Goal: Information Seeking & Learning: Learn about a topic

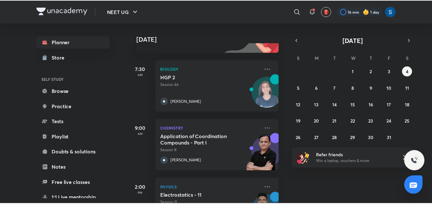
scroll to position [233, 0]
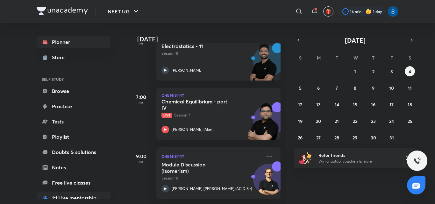
click at [101, 194] on link "1:1 Live mentorship" at bounding box center [74, 198] width 74 height 13
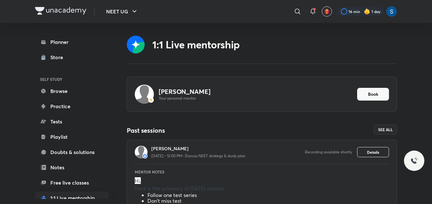
click at [181, 185] on p "Here is the summary of [DATE] session:" at bounding box center [262, 189] width 254 height 8
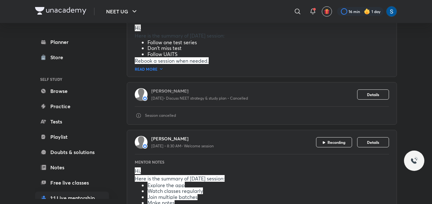
scroll to position [185, 0]
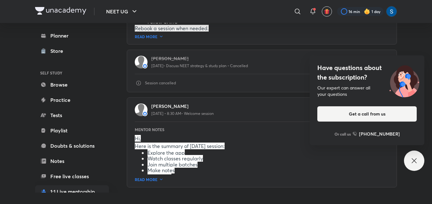
click at [419, 158] on div "Have questions about the subscription? Our expert can answer all your questions…" at bounding box center [414, 161] width 20 height 20
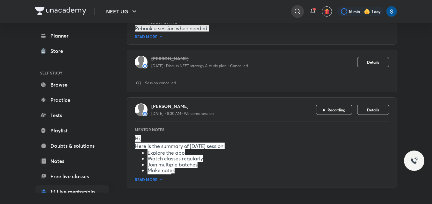
click at [298, 11] on icon at bounding box center [297, 12] width 8 height 8
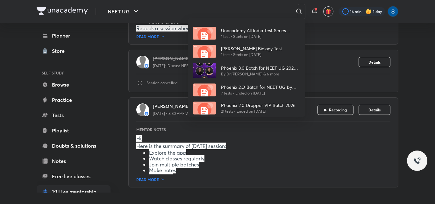
click at [283, 13] on div "Unacademy All India Test Series (UAITS ) for NEET UG - Droppers 1 test • Starts…" at bounding box center [217, 102] width 435 height 204
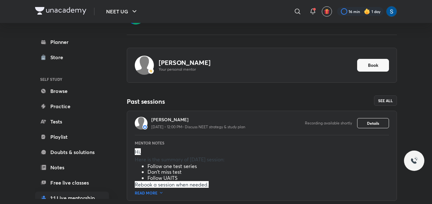
scroll to position [7, 0]
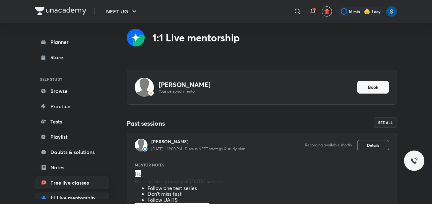
click at [95, 184] on link "Free live classes" at bounding box center [72, 182] width 74 height 13
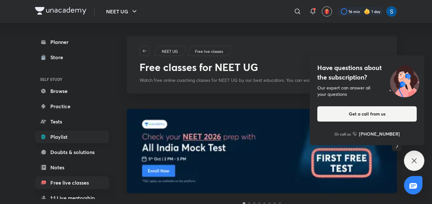
click at [74, 135] on link "Playlist" at bounding box center [72, 137] width 74 height 13
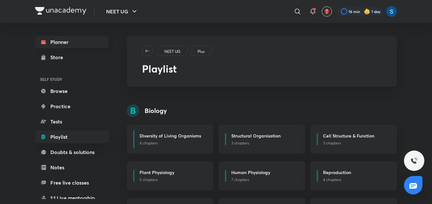
click at [46, 40] on icon at bounding box center [43, 42] width 6 height 6
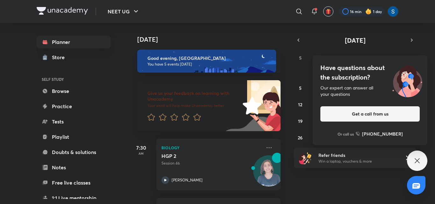
click at [412, 163] on div "Have questions about the subscription? Our expert can answer all your questions…" at bounding box center [417, 161] width 20 height 20
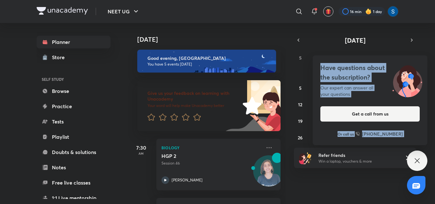
click at [423, 157] on div "Have questions about the subscription? Our expert can answer all your questions…" at bounding box center [417, 161] width 20 height 20
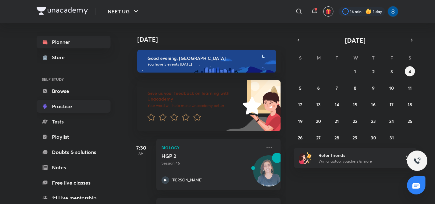
click at [101, 108] on link "Practice" at bounding box center [74, 106] width 74 height 13
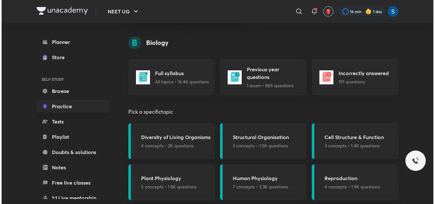
scroll to position [395, 0]
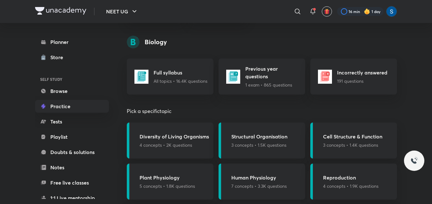
click at [268, 177] on h5 "Human Physiology" at bounding box center [258, 178] width 55 height 8
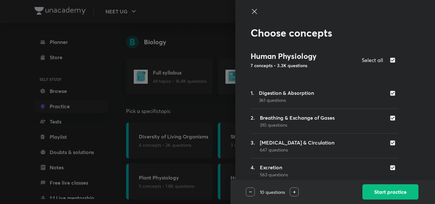
click at [384, 57] on div "Select all" at bounding box center [380, 60] width 37 height 8
click at [389, 60] on input "checkbox" at bounding box center [393, 60] width 9 height 8
checkbox input "false"
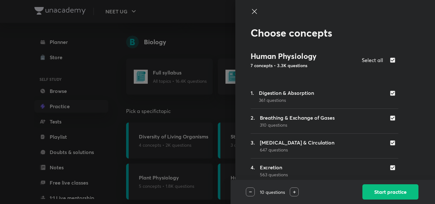
checkbox input "false"
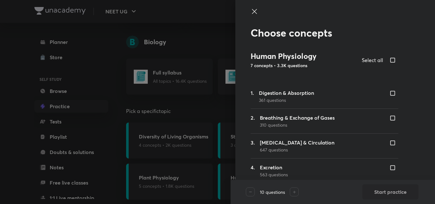
click at [389, 144] on input "checkbox" at bounding box center [393, 143] width 9 height 6
checkbox input "true"
click at [395, 192] on button "Start practice" at bounding box center [390, 191] width 56 height 15
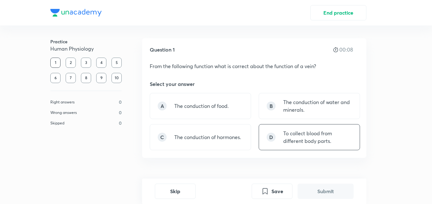
click at [331, 142] on p "To collect blood from different body parts." at bounding box center [317, 137] width 69 height 15
click at [325, 191] on button "Submit" at bounding box center [325, 190] width 56 height 15
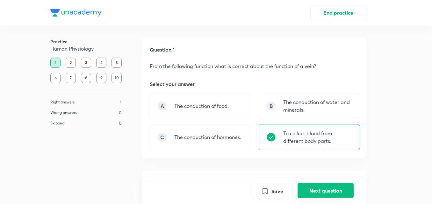
scroll to position [171, 0]
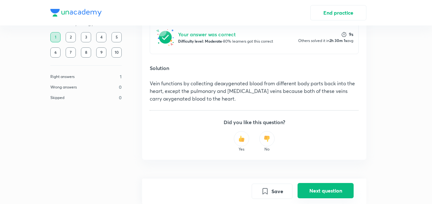
click at [325, 191] on button "Next question" at bounding box center [325, 190] width 56 height 15
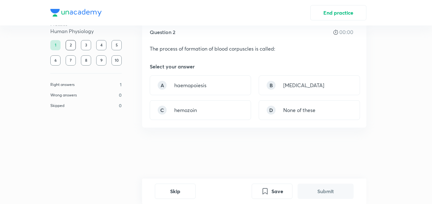
scroll to position [0, 0]
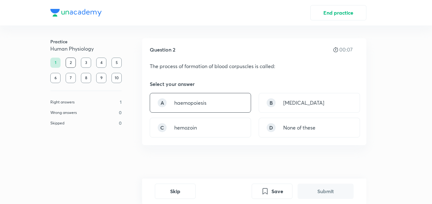
click at [220, 103] on div "A haemopoiesis" at bounding box center [200, 103] width 101 height 20
click at [322, 191] on button "Submit" at bounding box center [325, 190] width 56 height 15
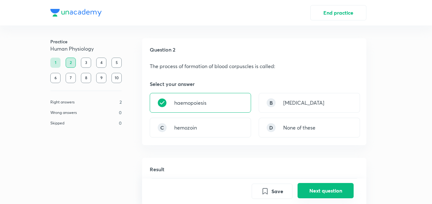
scroll to position [158, 0]
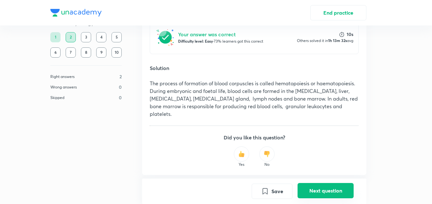
click at [322, 191] on button "Next question" at bounding box center [325, 190] width 56 height 15
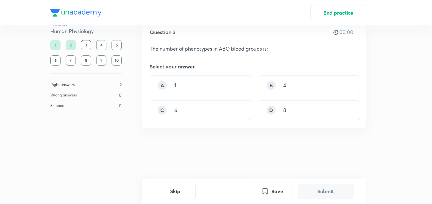
scroll to position [0, 0]
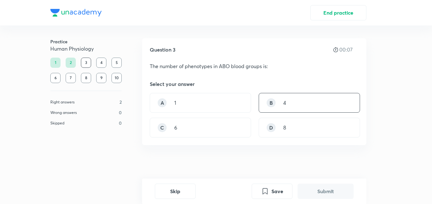
click at [286, 98] on div "B 4" at bounding box center [308, 103] width 101 height 20
click at [320, 188] on button "Submit" at bounding box center [325, 190] width 56 height 15
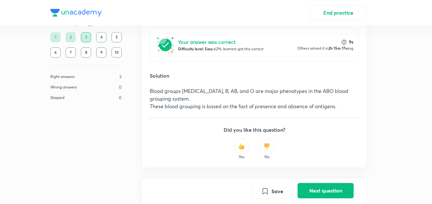
click at [320, 188] on button "Next question" at bounding box center [325, 190] width 56 height 15
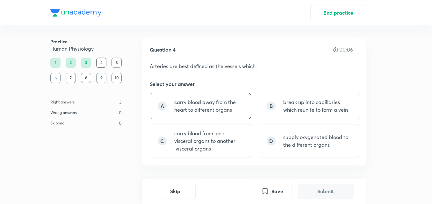
click at [234, 107] on p "carry blood away from the heart to different organs" at bounding box center [208, 105] width 69 height 15
click at [314, 191] on button "Submit" at bounding box center [325, 190] width 56 height 15
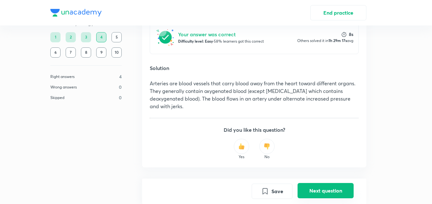
click at [314, 191] on button "Next question" at bounding box center [325, 190] width 56 height 15
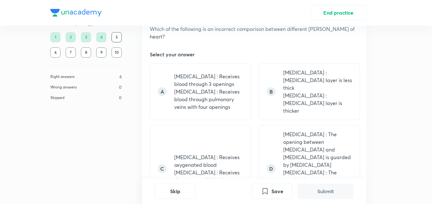
scroll to position [38, 0]
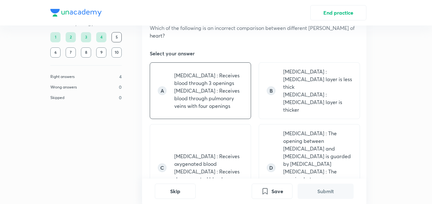
click at [236, 94] on p "[MEDICAL_DATA] : Receives blood through pulmonary veins with four openings" at bounding box center [208, 98] width 69 height 23
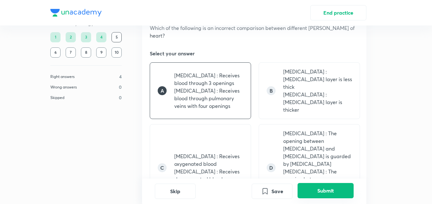
click at [318, 198] on button "Submit" at bounding box center [325, 190] width 56 height 15
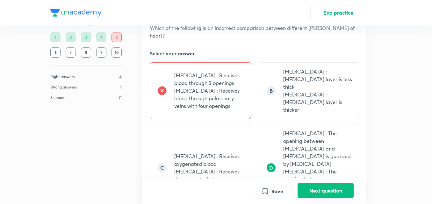
scroll to position [224, 0]
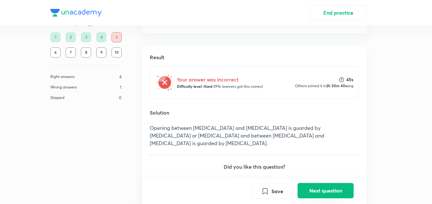
click at [329, 188] on button "Next question" at bounding box center [325, 190] width 56 height 15
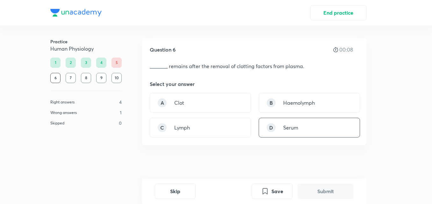
click at [344, 134] on div "D Serum" at bounding box center [308, 128] width 101 height 20
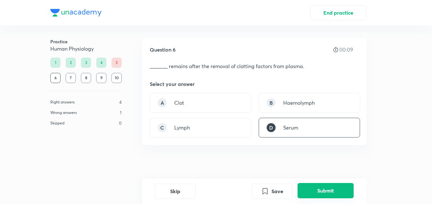
click at [327, 187] on button "Submit" at bounding box center [325, 190] width 56 height 15
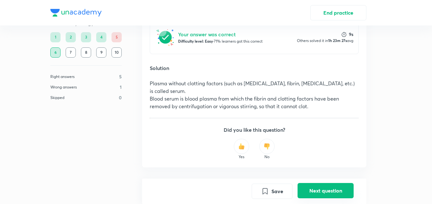
click at [327, 187] on button "Next question" at bounding box center [325, 190] width 56 height 15
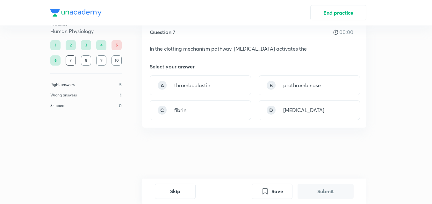
scroll to position [0, 0]
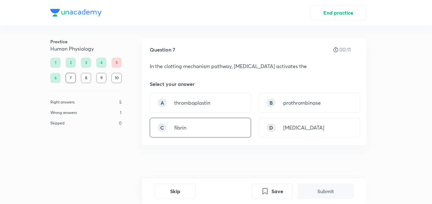
click at [242, 124] on div "C fibrin" at bounding box center [200, 128] width 101 height 20
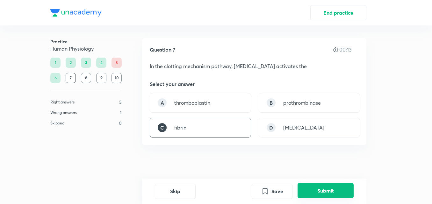
click at [307, 191] on button "Submit" at bounding box center [325, 190] width 56 height 15
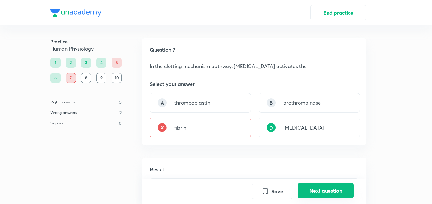
scroll to position [150, 0]
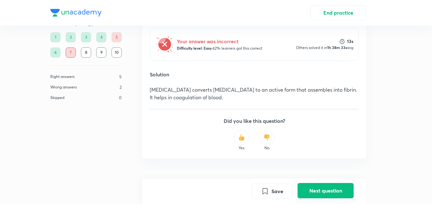
click at [307, 191] on button "Next question" at bounding box center [325, 190] width 56 height 15
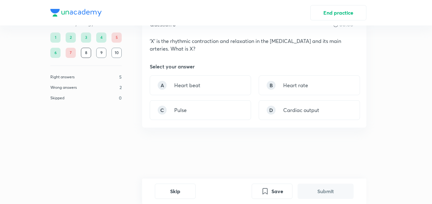
scroll to position [0, 0]
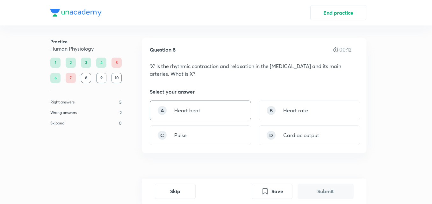
click at [248, 114] on div "A Heart beat" at bounding box center [200, 111] width 101 height 20
click at [311, 196] on button "Submit" at bounding box center [325, 190] width 56 height 15
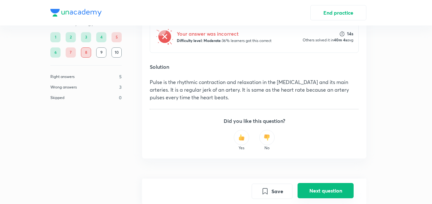
click at [311, 196] on button "Next question" at bounding box center [325, 190] width 56 height 15
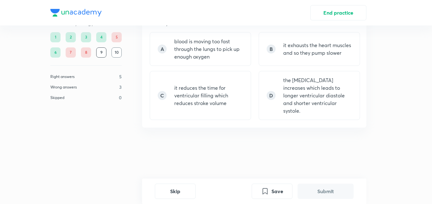
scroll to position [0, 0]
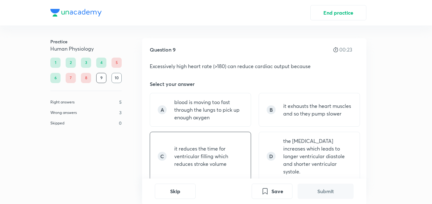
click at [234, 155] on p "it reduces the time for ventricular filling which reduces stroke volume" at bounding box center [208, 156] width 69 height 23
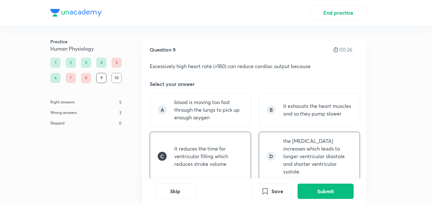
click at [329, 158] on p "the [MEDICAL_DATA] increases which leads to longer ventricular diastole and sho…" at bounding box center [317, 156] width 69 height 38
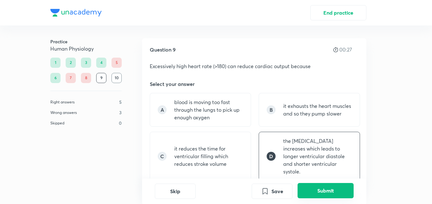
click at [328, 195] on button "Submit" at bounding box center [325, 190] width 56 height 15
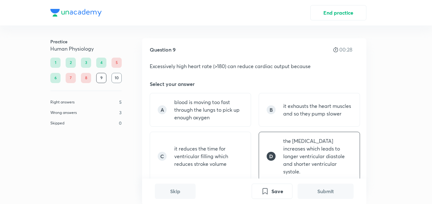
scroll to position [194, 0]
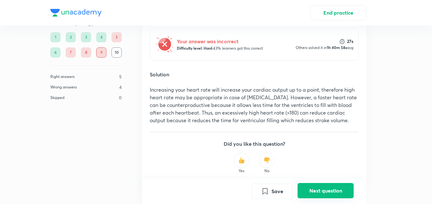
click at [328, 195] on button "Next question" at bounding box center [325, 190] width 56 height 15
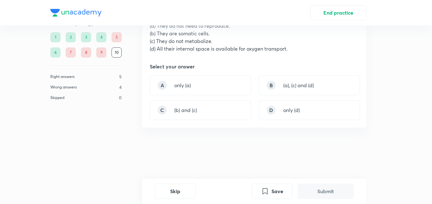
scroll to position [0, 0]
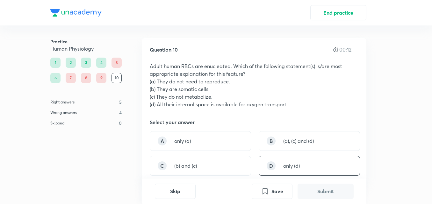
click at [286, 170] on div "D only (d)" at bounding box center [308, 166] width 101 height 20
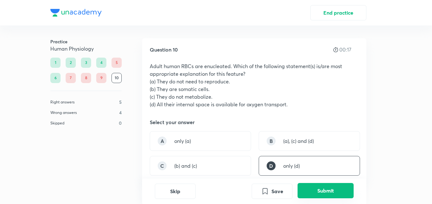
click at [321, 196] on button "Submit" at bounding box center [325, 190] width 56 height 15
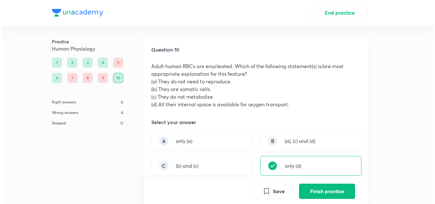
scroll to position [181, 0]
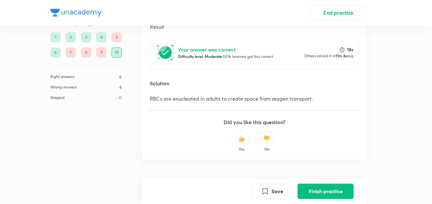
click at [321, 196] on button "Finish practice" at bounding box center [325, 191] width 56 height 15
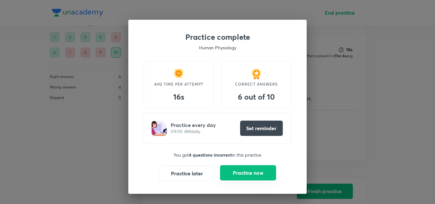
click at [273, 173] on button "Practice now" at bounding box center [248, 172] width 56 height 15
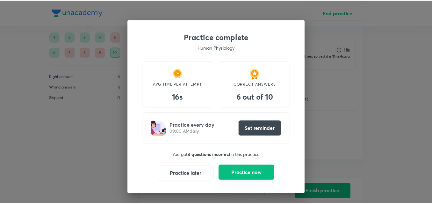
scroll to position [0, 0]
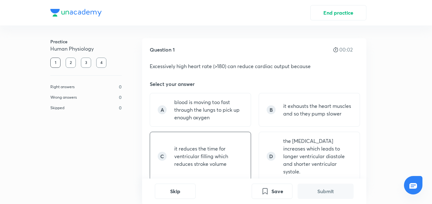
click at [202, 171] on div "C it reduces the time for ventricular filling which reduces stroke volume" at bounding box center [200, 156] width 101 height 49
click at [318, 196] on button "Submit" at bounding box center [325, 190] width 56 height 15
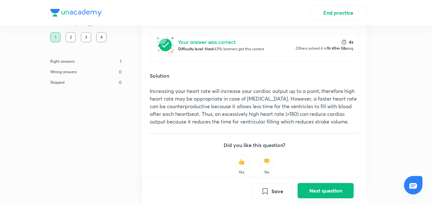
click at [318, 196] on button "Next question" at bounding box center [325, 190] width 56 height 15
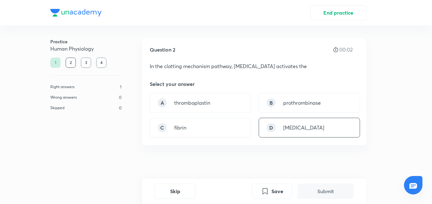
click at [311, 136] on div "D [MEDICAL_DATA]" at bounding box center [308, 128] width 101 height 20
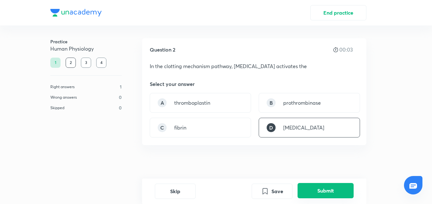
click at [321, 189] on button "Submit" at bounding box center [325, 190] width 56 height 15
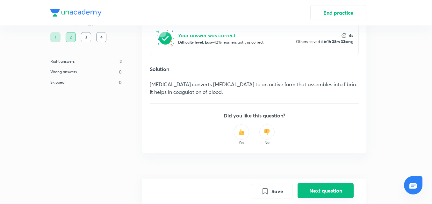
click at [321, 189] on button "Next question" at bounding box center [325, 190] width 56 height 15
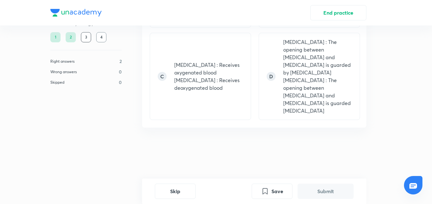
scroll to position [0, 0]
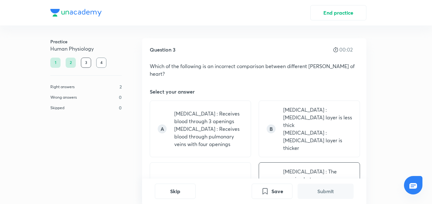
click at [319, 168] on p "[MEDICAL_DATA] : The opening between [MEDICAL_DATA] and [MEDICAL_DATA] is guard…" at bounding box center [317, 206] width 69 height 76
click at [325, 190] on button "Submit" at bounding box center [325, 190] width 56 height 15
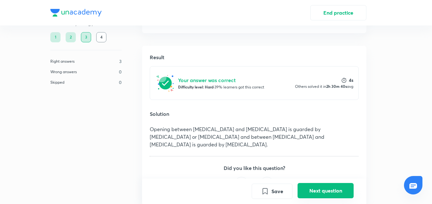
click at [325, 190] on button "Next question" at bounding box center [325, 190] width 56 height 15
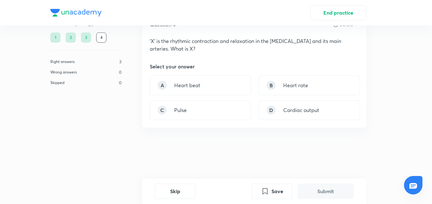
scroll to position [0, 0]
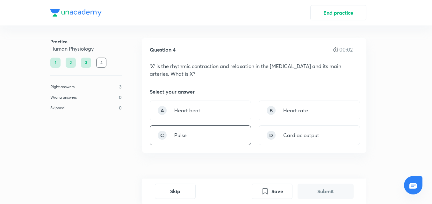
click at [234, 136] on div "C Pulse" at bounding box center [200, 135] width 101 height 20
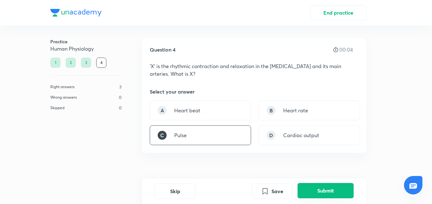
click at [317, 189] on button "Submit" at bounding box center [325, 190] width 56 height 15
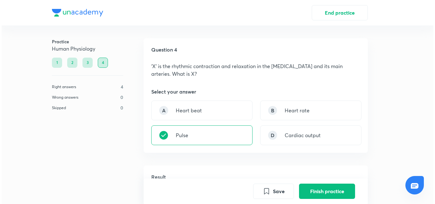
scroll to position [166, 0]
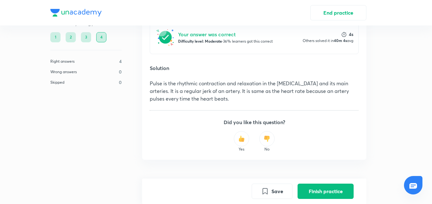
click at [317, 189] on button "Finish practice" at bounding box center [325, 191] width 56 height 15
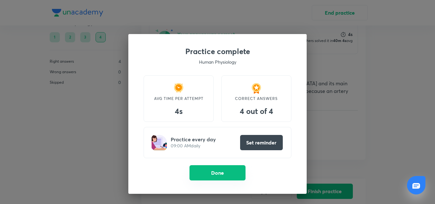
click at [213, 166] on button "Done" at bounding box center [217, 172] width 56 height 15
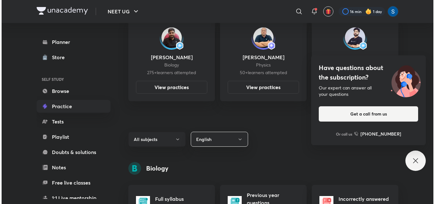
scroll to position [293, 0]
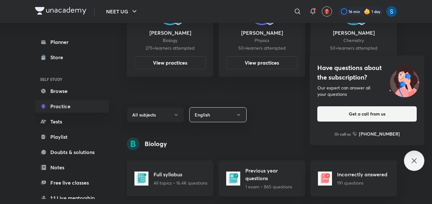
click at [200, 180] on p "All topics • 16.4K questions" at bounding box center [180, 183] width 54 height 7
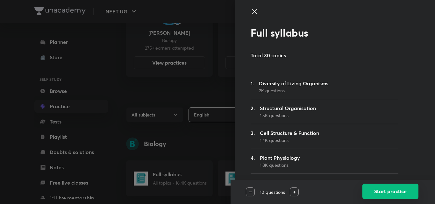
click at [383, 191] on button "Start practice" at bounding box center [390, 191] width 56 height 15
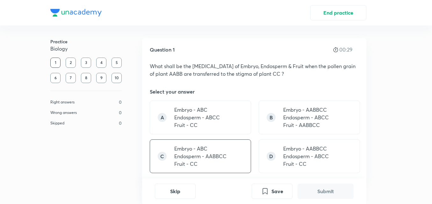
click at [237, 158] on div "C Embryo - ABC Endosperm - AABBCC Fruit - CC" at bounding box center [200, 156] width 101 height 34
click at [307, 189] on button "Submit" at bounding box center [325, 190] width 56 height 15
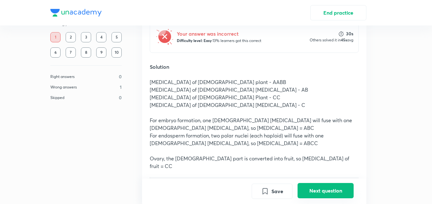
click at [307, 189] on button "Next question" at bounding box center [325, 190] width 56 height 15
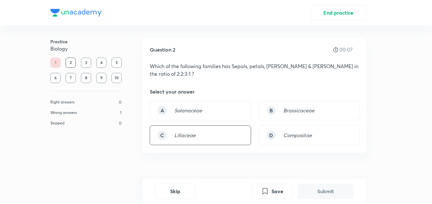
click at [216, 131] on div "C Liliaceae" at bounding box center [200, 135] width 101 height 20
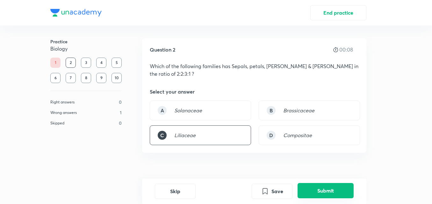
click at [320, 196] on button "Submit" at bounding box center [325, 190] width 56 height 15
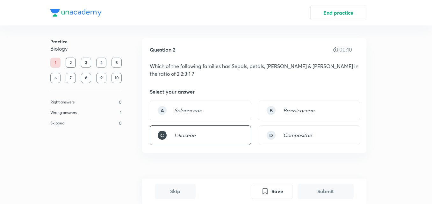
scroll to position [158, 0]
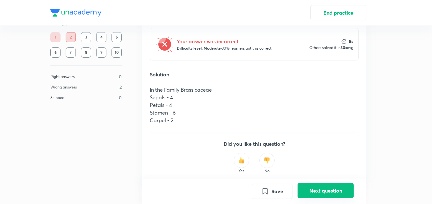
click at [320, 196] on button "Next question" at bounding box center [325, 190] width 56 height 15
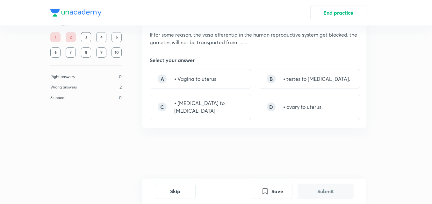
scroll to position [0, 0]
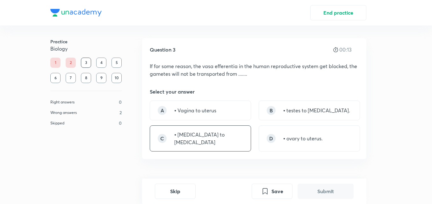
click at [237, 141] on div "C ⦁ [MEDICAL_DATA] to [MEDICAL_DATA]" at bounding box center [200, 138] width 101 height 26
click at [322, 187] on button "Submit" at bounding box center [325, 190] width 56 height 15
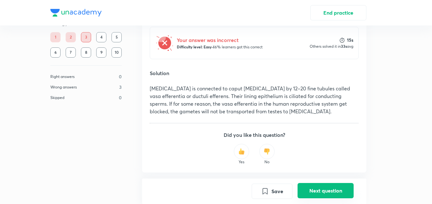
click at [322, 187] on button "Next question" at bounding box center [325, 190] width 56 height 15
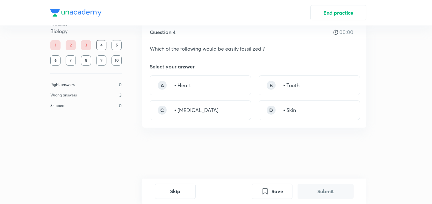
scroll to position [0, 0]
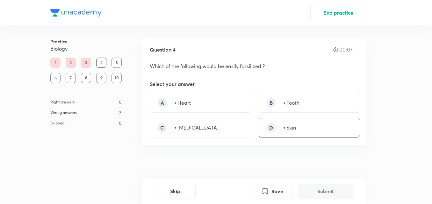
click at [304, 122] on div "D ⦁ Skin" at bounding box center [308, 128] width 101 height 20
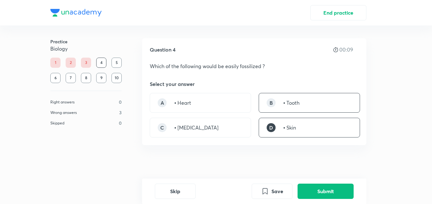
click at [307, 98] on div "B ⦁ Tooth" at bounding box center [308, 103] width 101 height 20
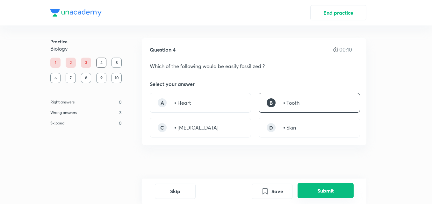
click at [317, 195] on button "Submit" at bounding box center [325, 190] width 56 height 15
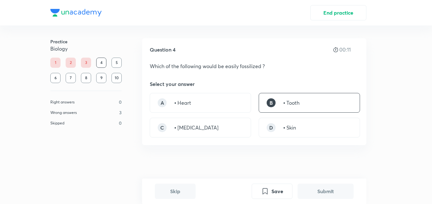
scroll to position [158, 0]
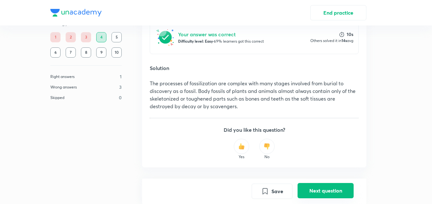
click at [317, 195] on button "Next question" at bounding box center [325, 190] width 56 height 15
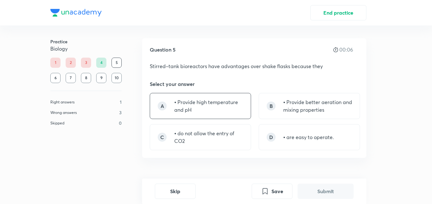
click at [222, 111] on p "⦁ Provide high temperature and pH" at bounding box center [208, 105] width 69 height 15
click at [331, 191] on button "Submit" at bounding box center [325, 190] width 56 height 15
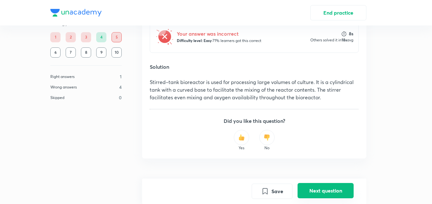
click at [331, 191] on button "Next question" at bounding box center [325, 190] width 56 height 15
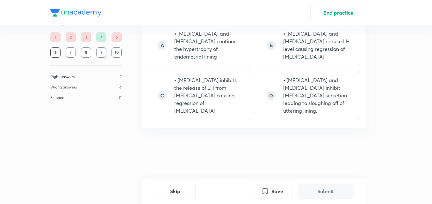
scroll to position [0, 0]
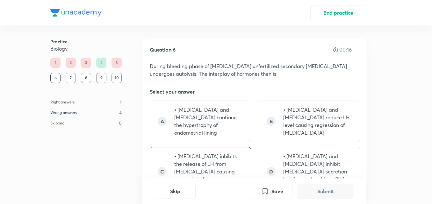
click at [223, 160] on p "⦁ [MEDICAL_DATA] inhibits the release of LH from [MEDICAL_DATA] causing regress…" at bounding box center [208, 171] width 69 height 38
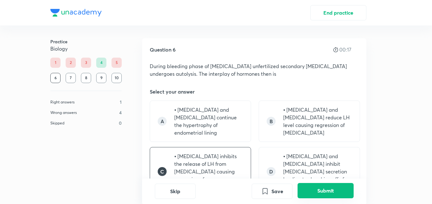
click at [314, 195] on button "Submit" at bounding box center [325, 190] width 56 height 15
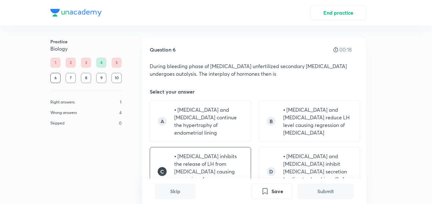
scroll to position [209, 0]
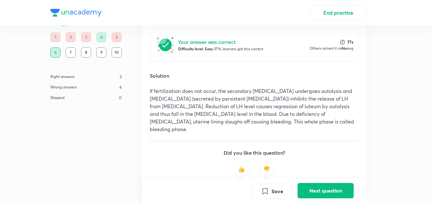
click at [314, 195] on button "Next question" at bounding box center [325, 190] width 56 height 15
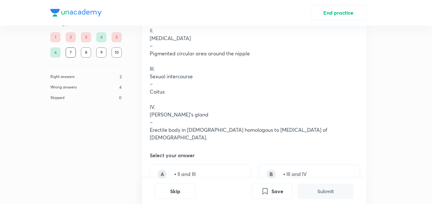
scroll to position [102, 0]
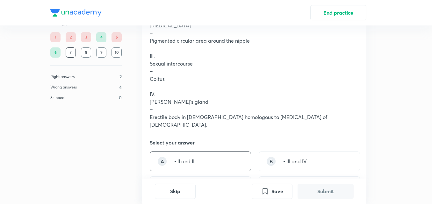
click at [240, 159] on div "A ⦁ II and III" at bounding box center [200, 162] width 101 height 20
click at [303, 192] on button "Submit" at bounding box center [325, 190] width 56 height 15
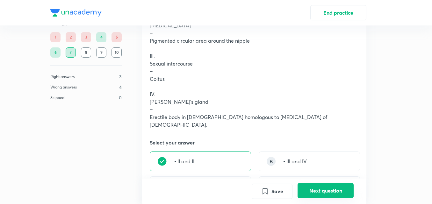
scroll to position [295, 0]
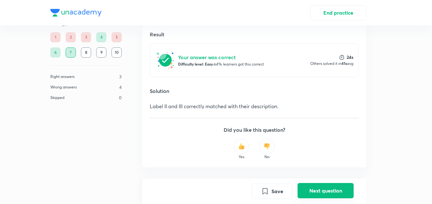
click at [303, 192] on button "Next question" at bounding box center [325, 190] width 56 height 15
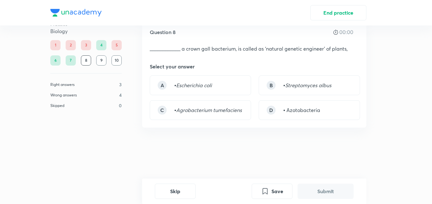
scroll to position [0, 0]
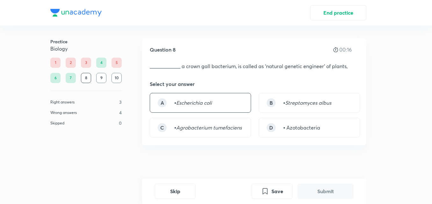
click at [239, 100] on div "A ⦁ Escherichia coli" at bounding box center [200, 103] width 101 height 20
click at [324, 185] on button "Submit" at bounding box center [325, 190] width 56 height 15
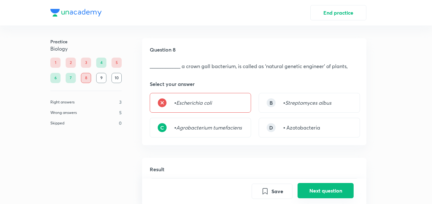
scroll to position [158, 0]
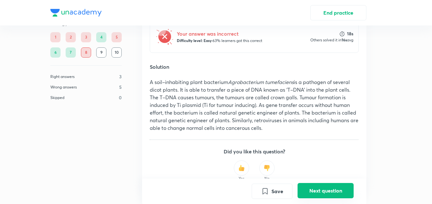
click at [324, 185] on button "Next question" at bounding box center [325, 190] width 56 height 15
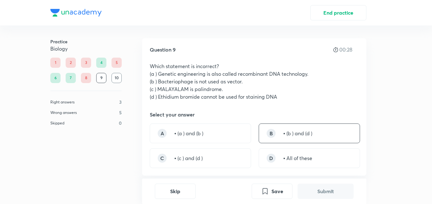
click at [285, 135] on p "⦁ (b ) and (d )" at bounding box center [297, 134] width 29 height 8
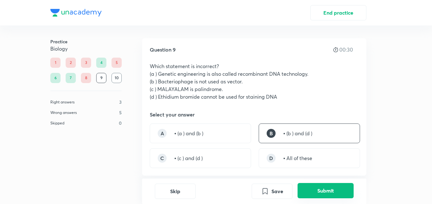
click at [317, 190] on button "Submit" at bounding box center [325, 190] width 56 height 15
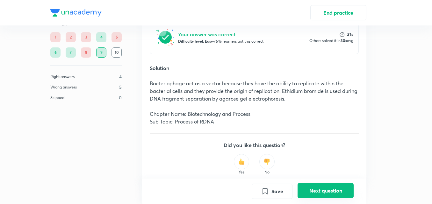
click at [317, 190] on button "Next question" at bounding box center [325, 190] width 56 height 15
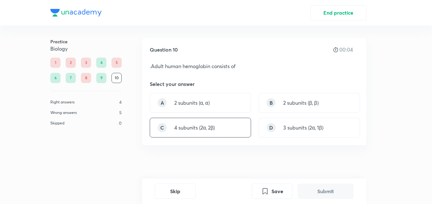
click at [215, 130] on p "4 subunits (2α, 2β)" at bounding box center [194, 128] width 40 height 8
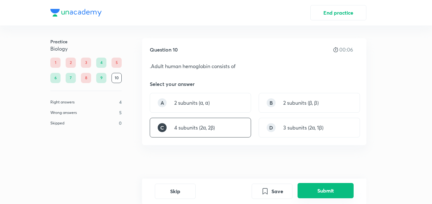
click at [308, 193] on button "Submit" at bounding box center [325, 190] width 56 height 15
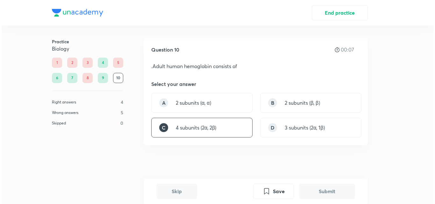
scroll to position [149, 0]
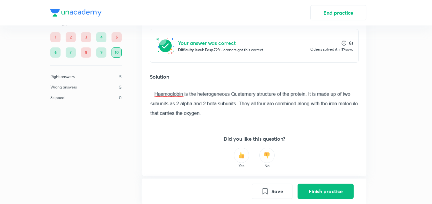
click at [308, 193] on button "Finish practice" at bounding box center [325, 191] width 56 height 15
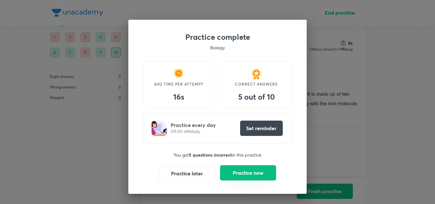
click at [261, 178] on button "Practice now" at bounding box center [248, 172] width 56 height 15
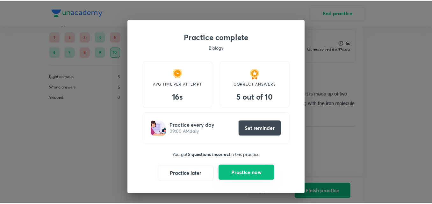
scroll to position [0, 0]
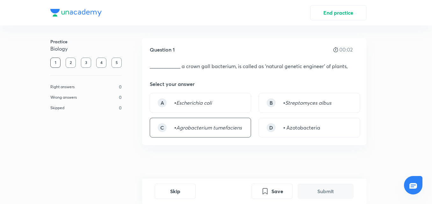
click at [239, 127] on em "Agrobacterium tumefaciens" at bounding box center [209, 127] width 66 height 7
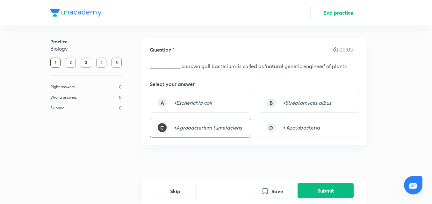
click at [309, 190] on button "Submit" at bounding box center [325, 190] width 56 height 15
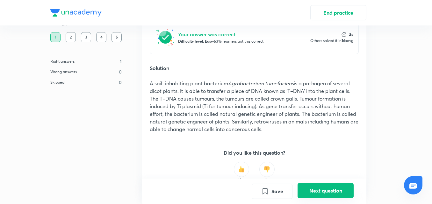
click at [309, 190] on button "Next question" at bounding box center [325, 190] width 56 height 15
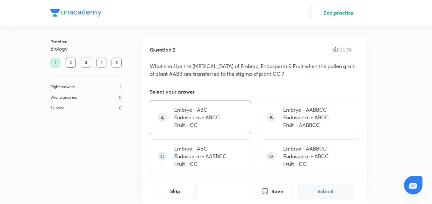
click at [210, 129] on p "Fruit - CC" at bounding box center [197, 125] width 46 height 8
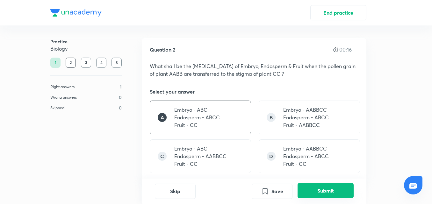
click at [311, 184] on button "Submit" at bounding box center [325, 190] width 56 height 15
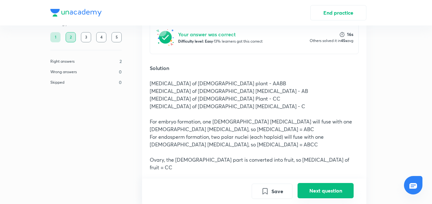
click at [311, 184] on button "Next question" at bounding box center [325, 190] width 56 height 15
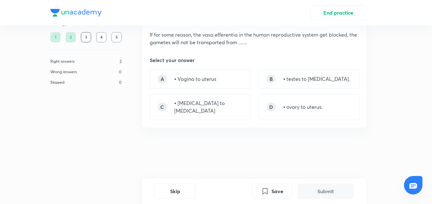
scroll to position [0, 0]
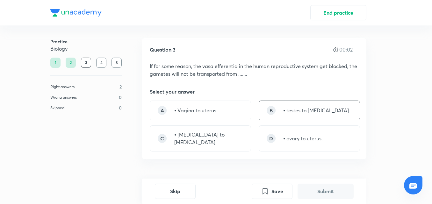
click at [316, 115] on div "B ⦁ testes to [MEDICAL_DATA]." at bounding box center [308, 111] width 101 height 20
click at [325, 187] on button "Submit" at bounding box center [325, 190] width 56 height 15
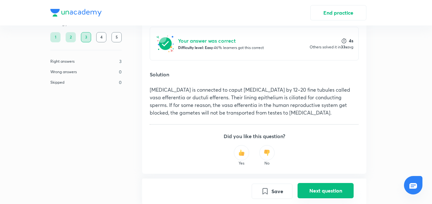
click at [325, 187] on button "Next question" at bounding box center [325, 190] width 56 height 15
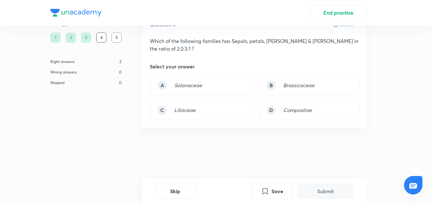
scroll to position [0, 0]
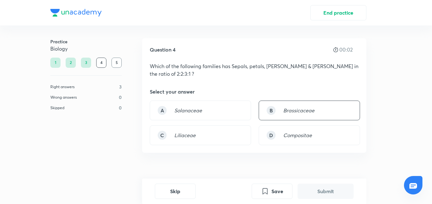
click at [315, 109] on div "B Brassicaceae" at bounding box center [308, 111] width 101 height 20
click at [322, 185] on button "Submit" at bounding box center [325, 190] width 56 height 15
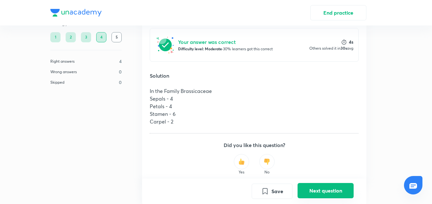
click at [322, 185] on button "Next question" at bounding box center [325, 190] width 56 height 15
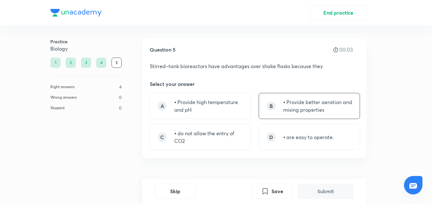
click at [342, 111] on p "⦁ Provide better aeration and mixing properties" at bounding box center [317, 105] width 69 height 15
click at [340, 185] on button "Submit" at bounding box center [325, 190] width 56 height 15
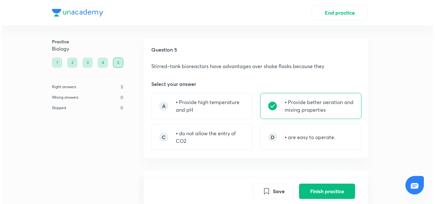
scroll to position [171, 0]
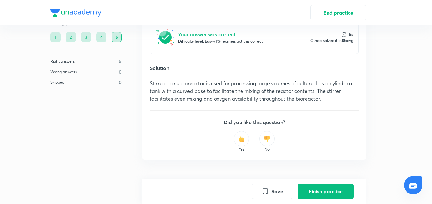
click at [340, 185] on button "Finish practice" at bounding box center [325, 191] width 56 height 15
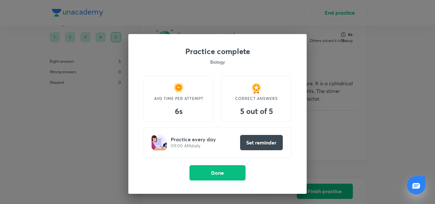
click at [237, 174] on button "Done" at bounding box center [217, 172] width 56 height 15
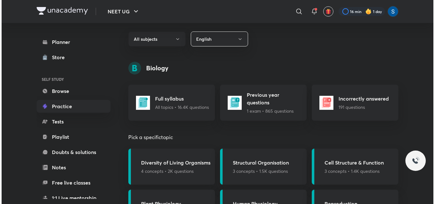
scroll to position [369, 0]
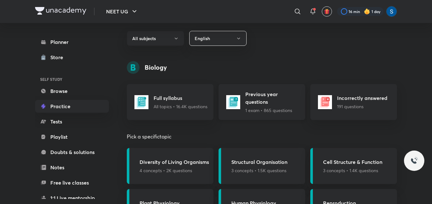
click at [267, 113] on p "1 exam • 865 questions" at bounding box center [273, 110] width 56 height 7
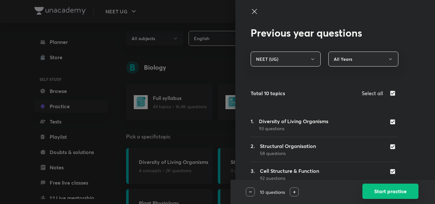
click at [370, 185] on button "Start practice" at bounding box center [390, 191] width 56 height 15
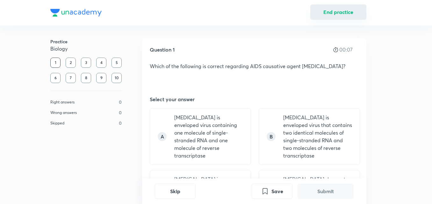
click at [319, 11] on button "End practice" at bounding box center [338, 11] width 56 height 15
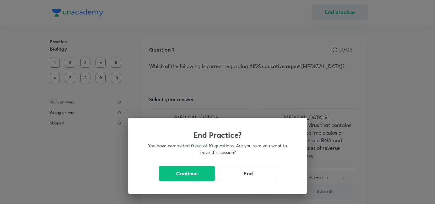
click at [319, 11] on div "End Practice? You have completed 0 out of 10 questions. Are you sure you want t…" at bounding box center [217, 102] width 435 height 204
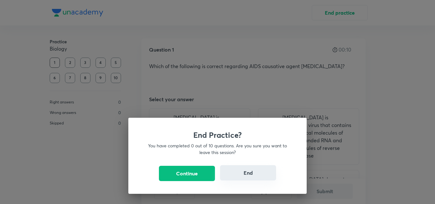
click at [244, 167] on button "End" at bounding box center [248, 172] width 56 height 15
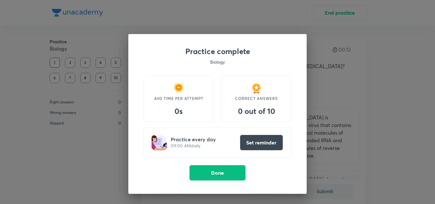
click at [224, 166] on button "Done" at bounding box center [217, 172] width 56 height 15
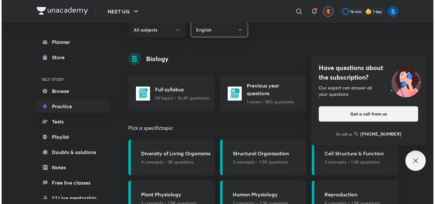
scroll to position [395, 0]
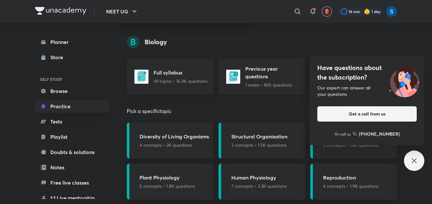
click at [261, 84] on p "1 exam • 865 questions" at bounding box center [273, 84] width 56 height 7
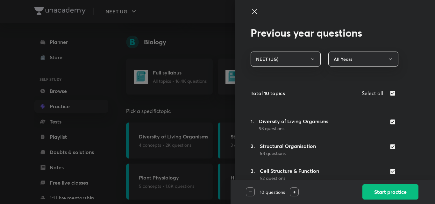
click at [389, 90] on input "checkbox" at bounding box center [393, 93] width 9 height 8
checkbox input "false"
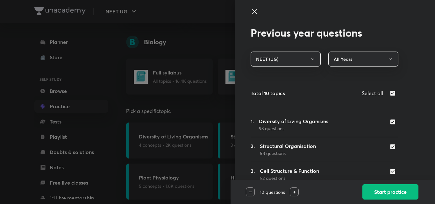
checkbox input "false"
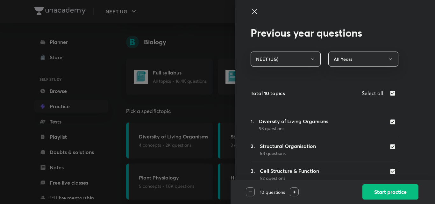
checkbox input "false"
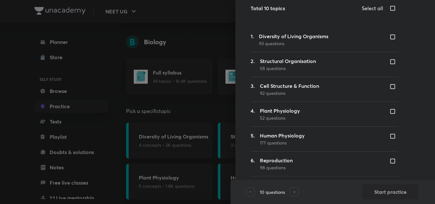
scroll to position [89, 0]
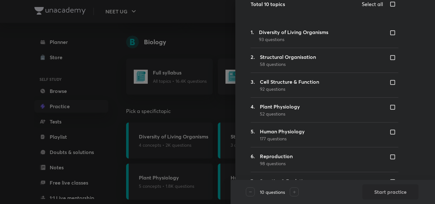
click at [389, 82] on input "checkbox" at bounding box center [393, 82] width 9 height 6
checkbox input "true"
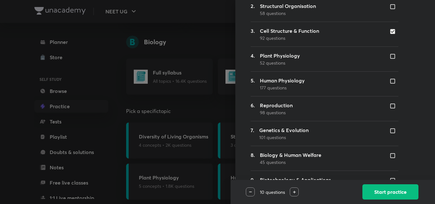
scroll to position [153, 0]
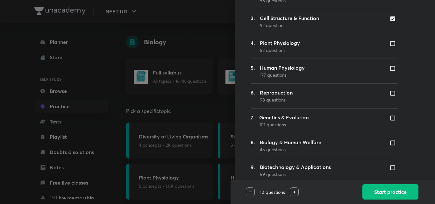
click at [389, 69] on input "checkbox" at bounding box center [393, 68] width 9 height 6
checkbox input "true"
click at [389, 94] on input "checkbox" at bounding box center [393, 93] width 9 height 6
checkbox input "true"
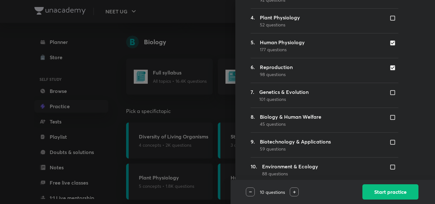
scroll to position [182, 0]
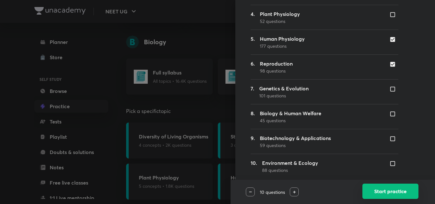
click at [407, 193] on button "Start practice" at bounding box center [390, 191] width 56 height 15
checkbox input "true"
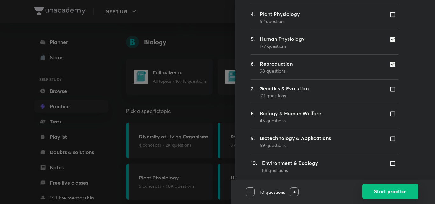
checkbox input "true"
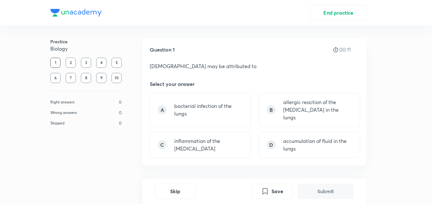
click at [407, 193] on div "End practice Practice Biology 1 2 3 4 5 6 7 8 9 10 Right answers 0 Wrong answer…" at bounding box center [216, 102] width 432 height 204
click at [214, 118] on div "A bacterial infection of the lungs" at bounding box center [200, 110] width 101 height 34
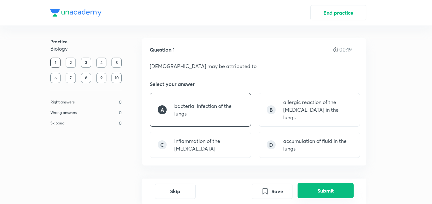
click at [317, 190] on button "Submit" at bounding box center [325, 190] width 56 height 15
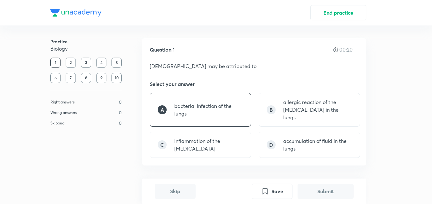
scroll to position [170, 0]
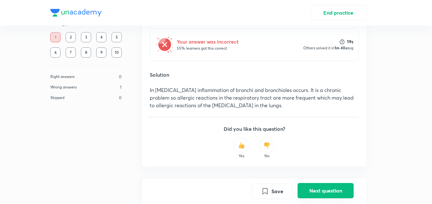
click at [317, 190] on button "Next question" at bounding box center [325, 190] width 56 height 15
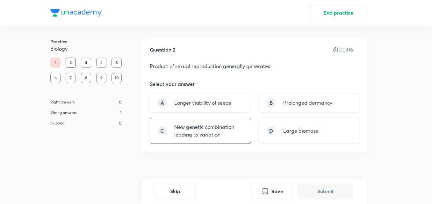
click at [227, 128] on p "New genetic combination leading to variation" at bounding box center [208, 130] width 69 height 15
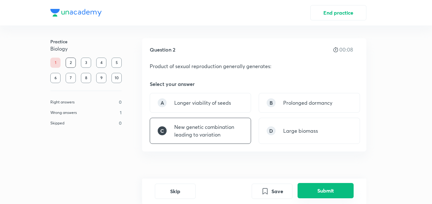
click at [329, 185] on button "Submit" at bounding box center [325, 190] width 56 height 15
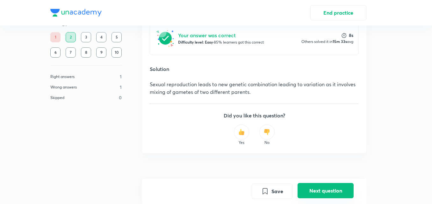
click at [329, 185] on button "Next question" at bounding box center [325, 190] width 56 height 15
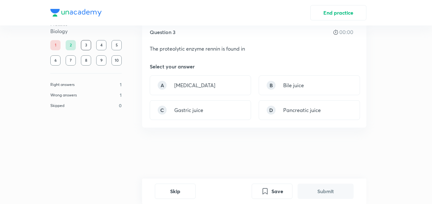
scroll to position [0, 0]
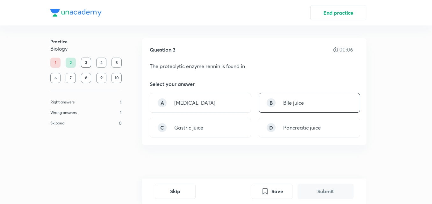
click at [290, 111] on div "B Bile juice" at bounding box center [308, 103] width 101 height 20
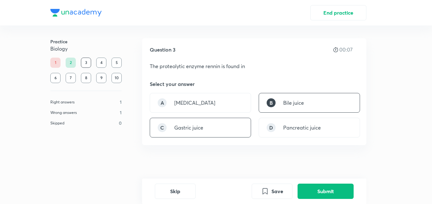
click at [232, 134] on div "C Gastric juice" at bounding box center [200, 128] width 101 height 20
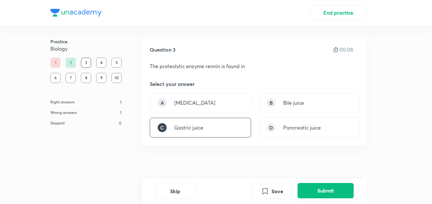
click at [326, 192] on button "Submit" at bounding box center [325, 190] width 56 height 15
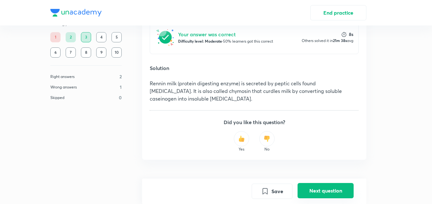
click at [326, 192] on button "Next question" at bounding box center [325, 190] width 56 height 15
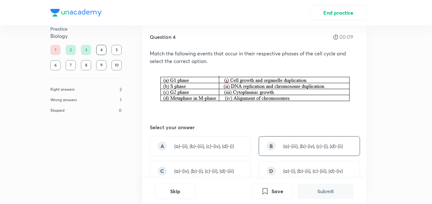
scroll to position [25, 0]
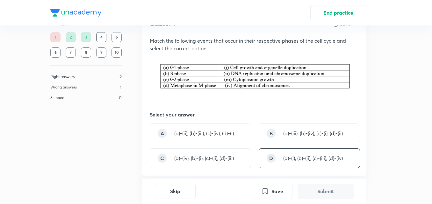
click at [296, 159] on p "(a)-(i), (b)-(ii), (c)-(iii), (d)-(iv)" at bounding box center [313, 158] width 60 height 8
click at [333, 194] on button "Submit" at bounding box center [325, 190] width 56 height 15
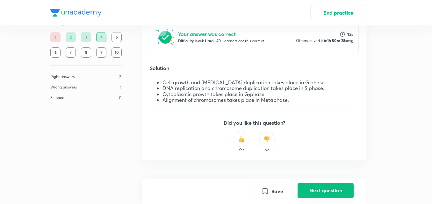
click at [333, 194] on button "Next question" at bounding box center [325, 190] width 56 height 15
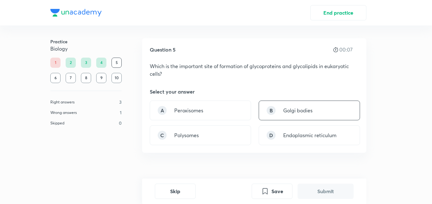
click at [323, 113] on div "B Golgi bodies" at bounding box center [308, 111] width 101 height 20
click at [334, 190] on button "Submit" at bounding box center [325, 190] width 56 height 15
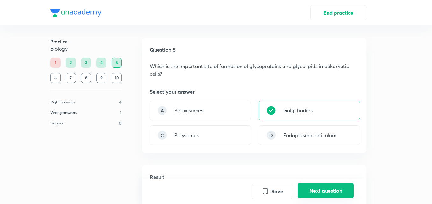
scroll to position [157, 0]
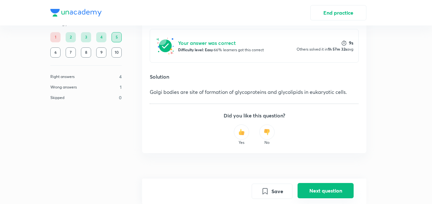
click at [334, 190] on button "Next question" at bounding box center [325, 190] width 56 height 15
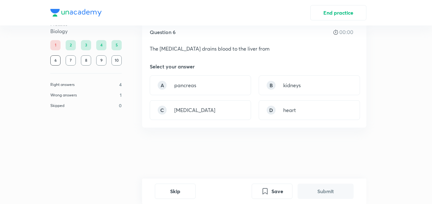
scroll to position [0, 0]
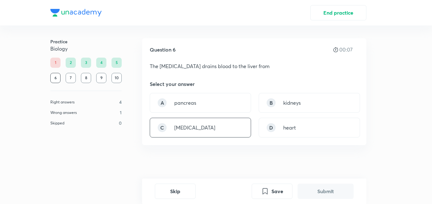
click at [226, 128] on div "C [MEDICAL_DATA]" at bounding box center [200, 128] width 101 height 20
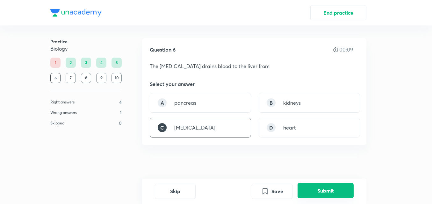
click at [329, 191] on button "Submit" at bounding box center [325, 190] width 56 height 15
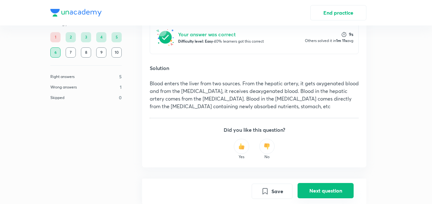
click at [329, 191] on button "Next question" at bounding box center [325, 190] width 56 height 15
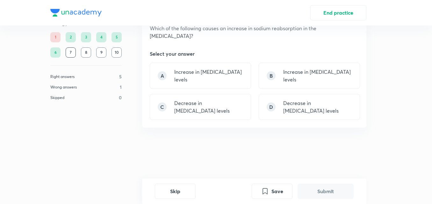
scroll to position [0, 0]
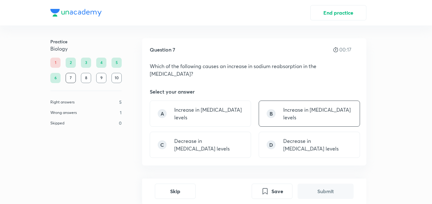
click at [332, 117] on p "Increase in [MEDICAL_DATA] levels" at bounding box center [317, 113] width 69 height 15
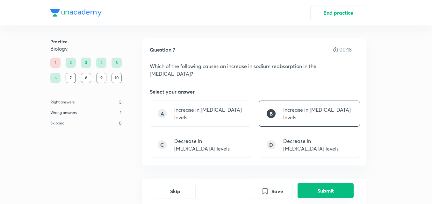
click at [321, 186] on button "Submit" at bounding box center [325, 190] width 56 height 15
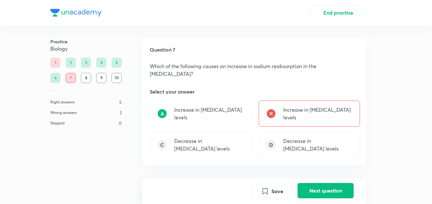
scroll to position [171, 0]
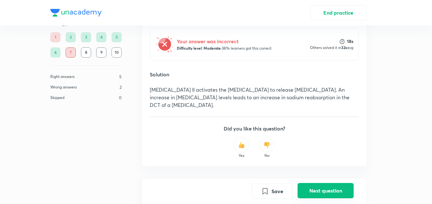
click at [321, 186] on button "Next question" at bounding box center [325, 190] width 56 height 15
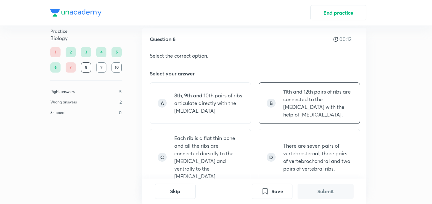
scroll to position [13, 0]
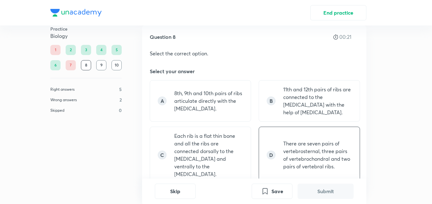
click at [314, 159] on p "There are seven pairs of vertebrosternal, three pairs of vertebrochondral and t…" at bounding box center [317, 155] width 69 height 31
click at [328, 191] on button "Submit" at bounding box center [325, 190] width 56 height 15
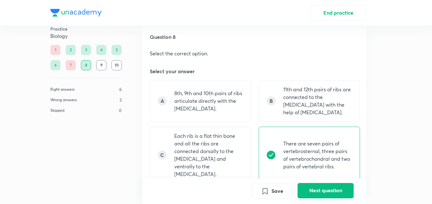
scroll to position [209, 0]
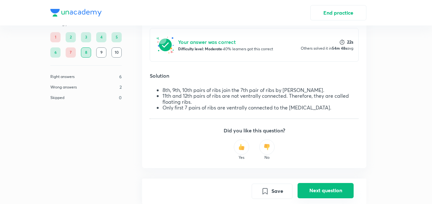
click at [328, 191] on button "Next question" at bounding box center [325, 190] width 56 height 15
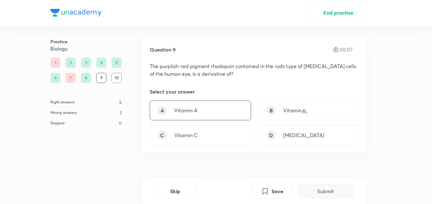
click at [226, 108] on div "A Vitamin A" at bounding box center [200, 111] width 101 height 20
click at [324, 190] on button "Submit" at bounding box center [325, 190] width 56 height 15
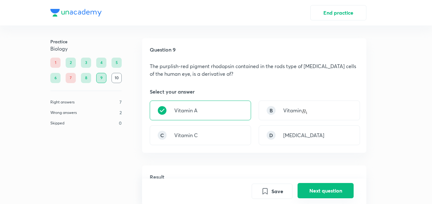
scroll to position [166, 0]
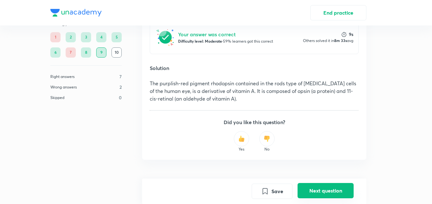
click at [324, 190] on button "Next question" at bounding box center [325, 190] width 56 height 15
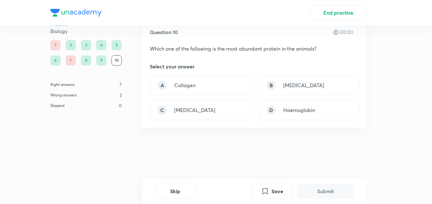
scroll to position [0, 0]
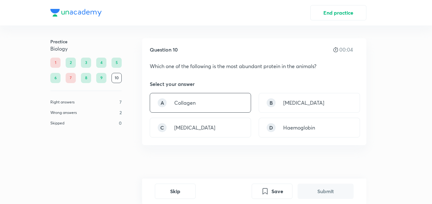
click at [237, 101] on div "A Collagen" at bounding box center [200, 103] width 101 height 20
click at [324, 191] on button "Submit" at bounding box center [325, 190] width 56 height 15
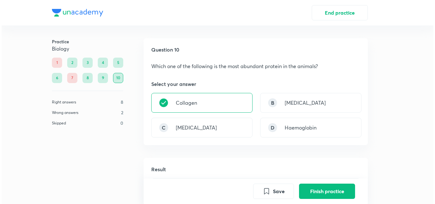
scroll to position [157, 0]
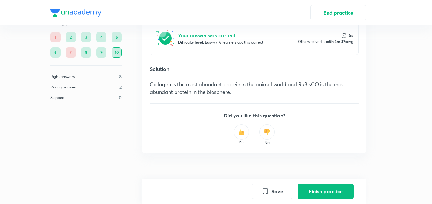
click at [324, 191] on button "Finish practice" at bounding box center [325, 191] width 56 height 15
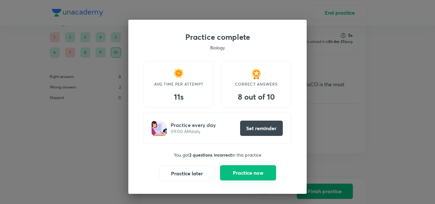
click at [265, 177] on button "Practice now" at bounding box center [248, 172] width 56 height 15
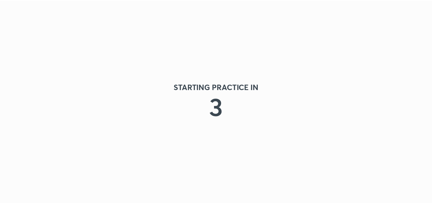
scroll to position [0, 0]
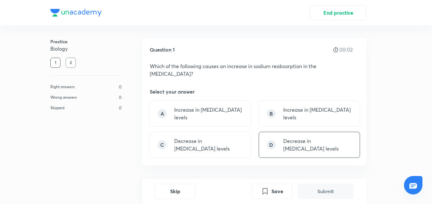
click at [289, 150] on p "Decrease in [MEDICAL_DATA] levels" at bounding box center [317, 144] width 69 height 15
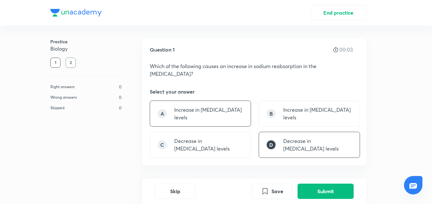
click at [218, 116] on p "Increase in [MEDICAL_DATA] levels" at bounding box center [208, 113] width 69 height 15
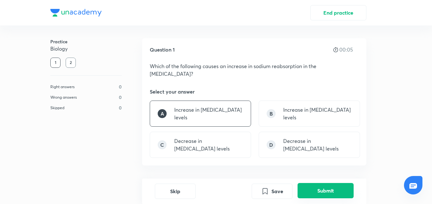
click at [322, 192] on button "Submit" at bounding box center [325, 190] width 56 height 15
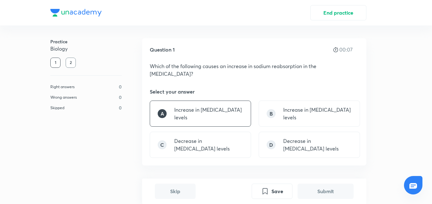
scroll to position [177, 0]
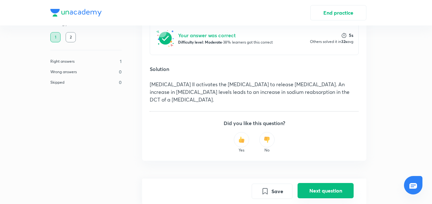
click at [322, 192] on button "Next question" at bounding box center [325, 190] width 56 height 15
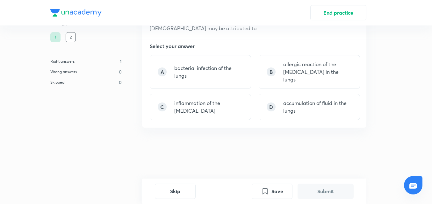
scroll to position [0, 0]
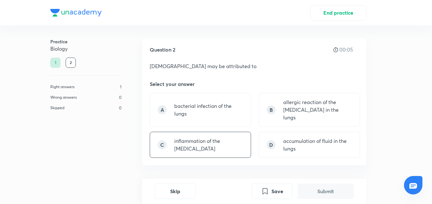
click at [230, 137] on p "inflammation of the [MEDICAL_DATA]" at bounding box center [208, 144] width 69 height 15
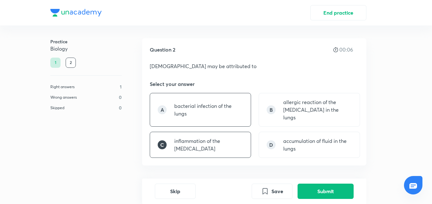
click at [223, 102] on p "bacterial infection of the lungs" at bounding box center [208, 109] width 69 height 15
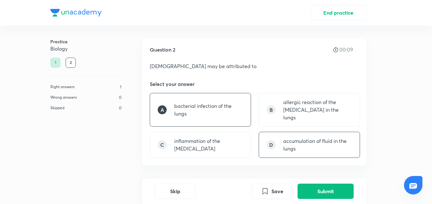
click at [287, 138] on p "accumulation of fluid in the lungs" at bounding box center [317, 144] width 69 height 15
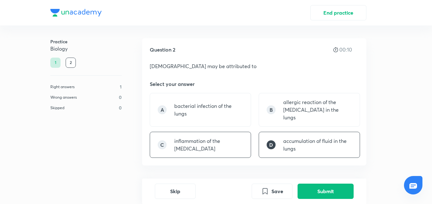
click at [237, 138] on p "inflammation of the [MEDICAL_DATA]" at bounding box center [208, 144] width 69 height 15
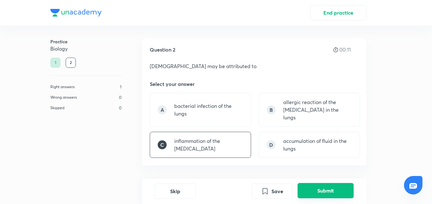
click at [313, 189] on button "Submit" at bounding box center [325, 190] width 56 height 15
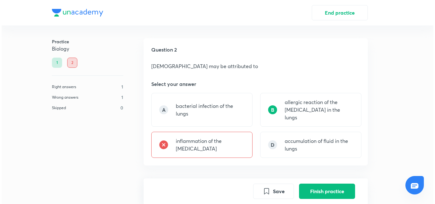
scroll to position [170, 0]
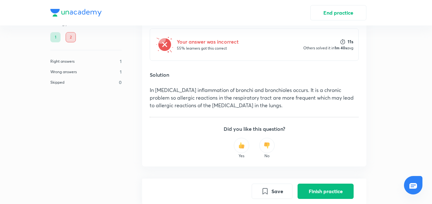
click at [313, 189] on button "Finish practice" at bounding box center [325, 191] width 56 height 15
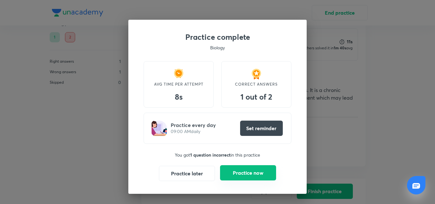
click at [271, 173] on button "Practice now" at bounding box center [248, 172] width 56 height 15
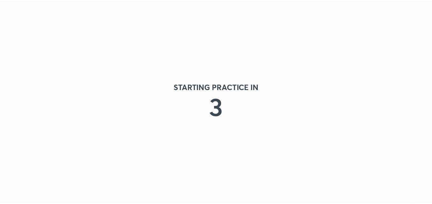
scroll to position [0, 0]
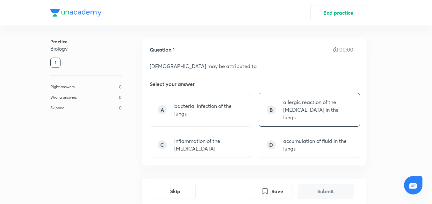
click at [296, 108] on p "allergic reaction of the [MEDICAL_DATA] in the lungs" at bounding box center [317, 109] width 69 height 23
click at [324, 187] on button "Submit" at bounding box center [325, 190] width 56 height 15
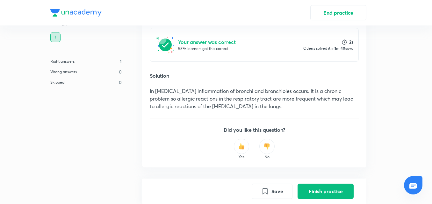
click at [324, 187] on button "Finish practice" at bounding box center [325, 191] width 56 height 15
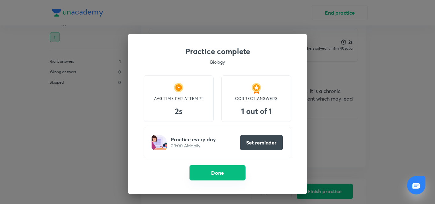
click at [235, 167] on button "Done" at bounding box center [217, 172] width 56 height 15
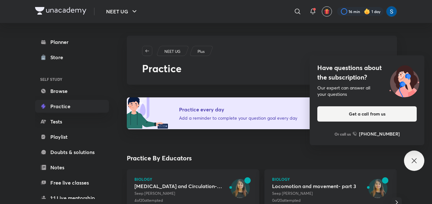
click at [420, 155] on div "Have questions about the subscription? Our expert can answer all your questions…" at bounding box center [414, 161] width 20 height 20
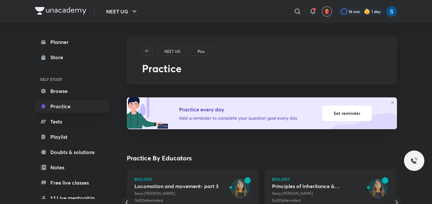
click at [119, 160] on div "Planner Store SELF STUDY Browse Practice Tests Playlist Doubts & solutions Note…" at bounding box center [78, 111] width 87 height 176
click at [299, 11] on icon at bounding box center [296, 11] width 5 height 5
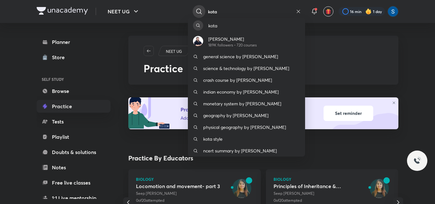
type input "kota"
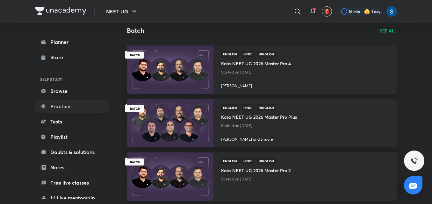
scroll to position [153, 0]
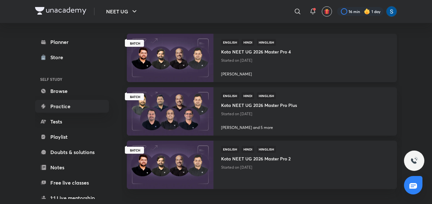
click at [187, 57] on img at bounding box center [170, 57] width 88 height 49
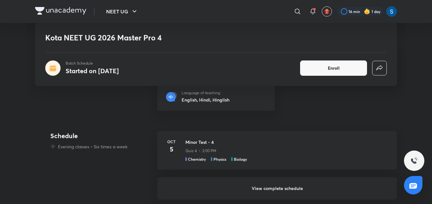
scroll to position [204, 0]
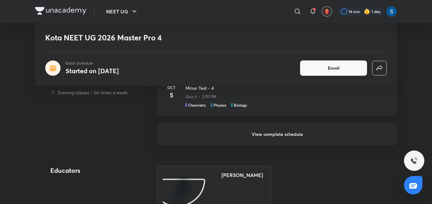
click at [244, 144] on h6 "View complete schedule" at bounding box center [276, 134] width 239 height 22
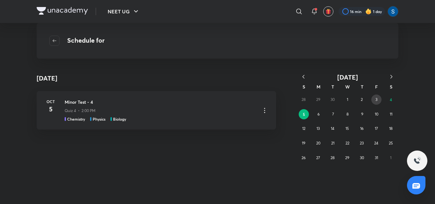
click at [378, 98] on button "3" at bounding box center [376, 100] width 10 height 10
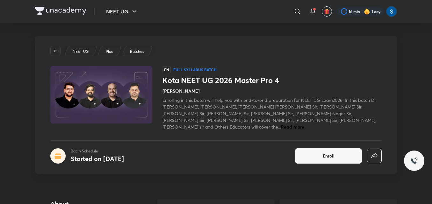
scroll to position [153, 0]
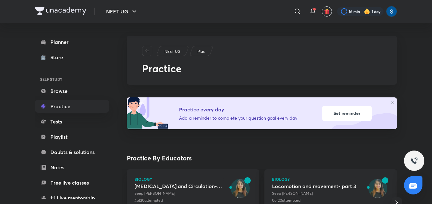
click at [300, 11] on icon at bounding box center [297, 12] width 8 height 8
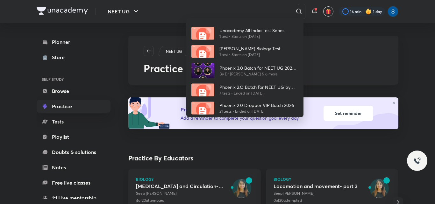
click at [95, 137] on div "Unacademy All India Test Series (UAITS ) for NEET UG - Droppers 1 test • Starts…" at bounding box center [217, 102] width 435 height 204
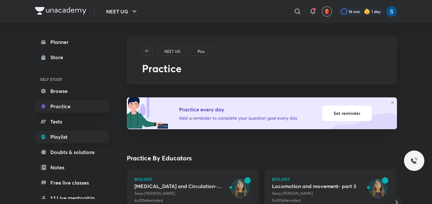
click at [81, 135] on link "Playlist" at bounding box center [72, 137] width 74 height 13
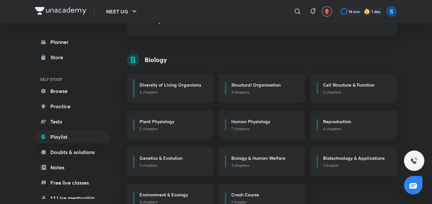
scroll to position [64, 0]
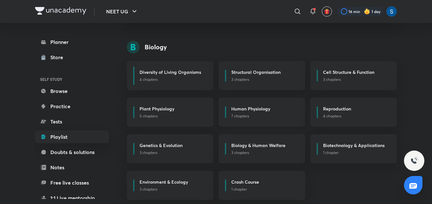
click at [253, 118] on p "7 chapters" at bounding box center [264, 116] width 66 height 6
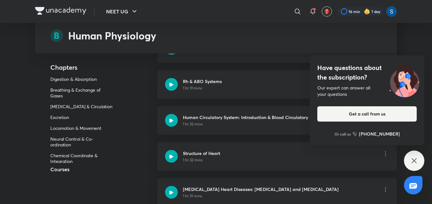
scroll to position [1120, 0]
click at [172, 149] on div at bounding box center [171, 155] width 13 height 13
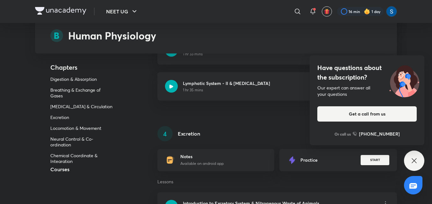
scroll to position [1706, 0]
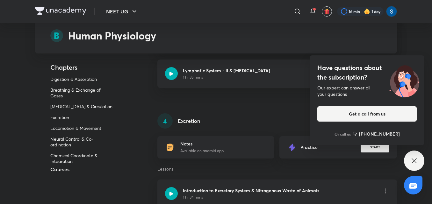
click at [380, 145] on div "Have questions about the subscription? Our expert can answer all your questions…" at bounding box center [366, 100] width 115 height 90
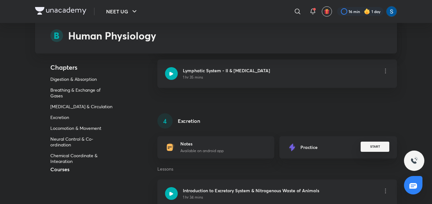
click at [382, 142] on button "START" at bounding box center [374, 147] width 29 height 10
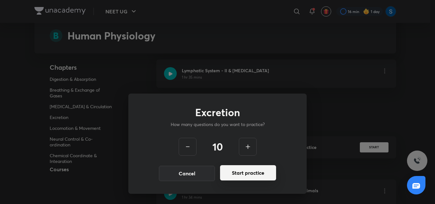
click at [259, 173] on button "Start practice" at bounding box center [248, 172] width 56 height 15
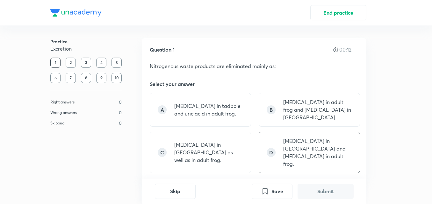
click at [324, 138] on p "[MEDICAL_DATA] in [GEOGRAPHIC_DATA] and [MEDICAL_DATA] in adult frog." at bounding box center [317, 152] width 69 height 31
click at [317, 190] on button "Submit" at bounding box center [325, 190] width 56 height 15
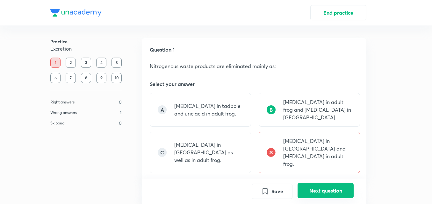
scroll to position [171, 0]
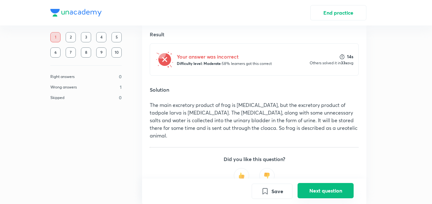
click at [317, 190] on button "Next question" at bounding box center [325, 190] width 56 height 15
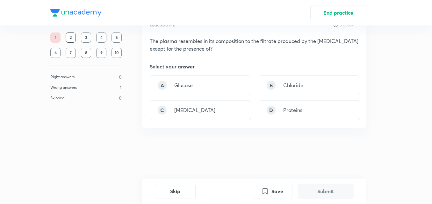
scroll to position [0, 0]
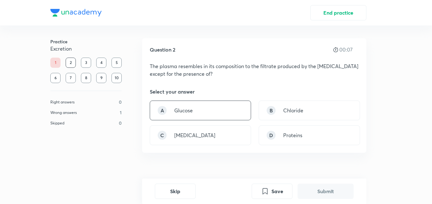
click at [204, 103] on div "A Glucose" at bounding box center [200, 111] width 101 height 20
click at [324, 185] on button "Submit" at bounding box center [325, 190] width 56 height 15
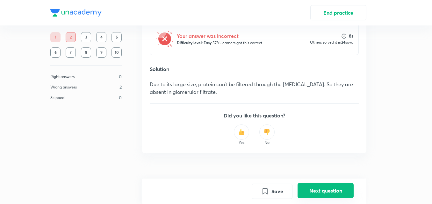
click at [324, 185] on button "Next question" at bounding box center [325, 190] width 56 height 15
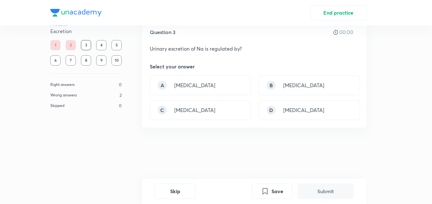
scroll to position [0, 0]
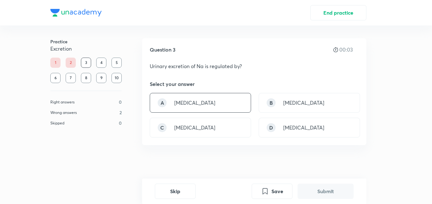
click at [223, 99] on div "A [MEDICAL_DATA]" at bounding box center [200, 103] width 101 height 20
click at [322, 197] on button "Submit" at bounding box center [325, 190] width 56 height 15
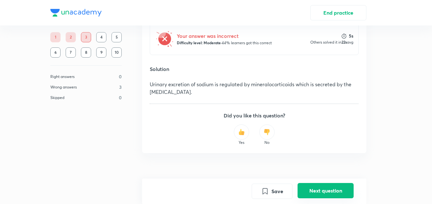
click at [322, 197] on button "Next question" at bounding box center [325, 190] width 56 height 15
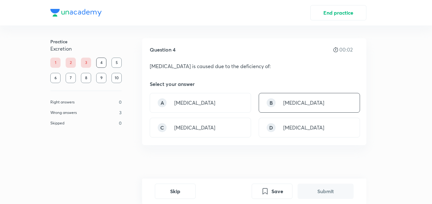
click at [292, 105] on p "[MEDICAL_DATA]" at bounding box center [303, 103] width 41 height 8
click at [320, 187] on button "Submit" at bounding box center [325, 190] width 56 height 15
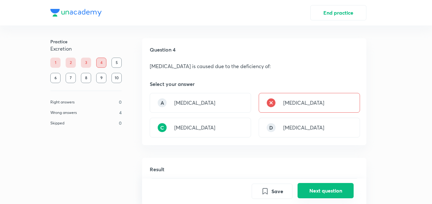
scroll to position [158, 0]
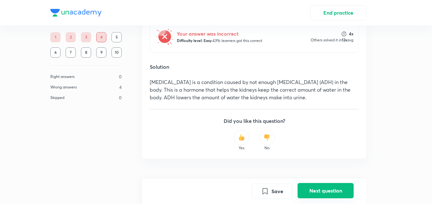
click at [320, 187] on button "Next question" at bounding box center [325, 190] width 56 height 15
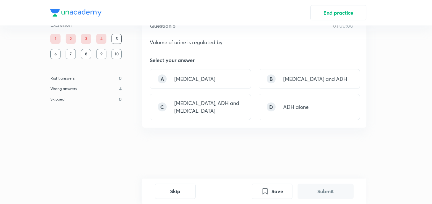
scroll to position [0, 0]
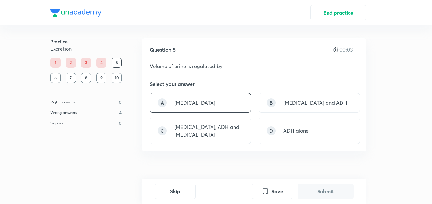
click at [245, 96] on div "A [MEDICAL_DATA]" at bounding box center [200, 103] width 101 height 20
click at [327, 191] on button "Submit" at bounding box center [325, 190] width 56 height 15
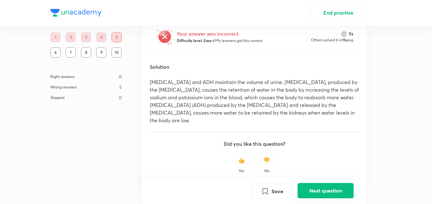
click at [327, 191] on button "Next question" at bounding box center [325, 190] width 56 height 15
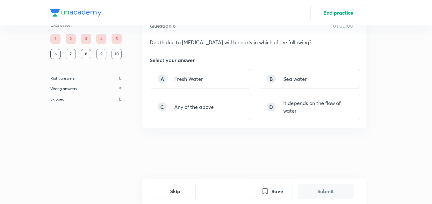
scroll to position [0, 0]
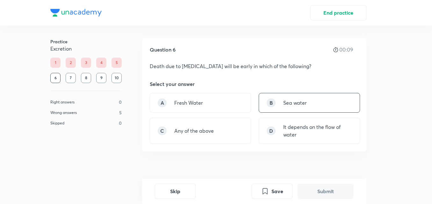
click at [303, 99] on div "B Sea water" at bounding box center [308, 103] width 101 height 20
click at [313, 193] on button "Submit" at bounding box center [325, 190] width 56 height 15
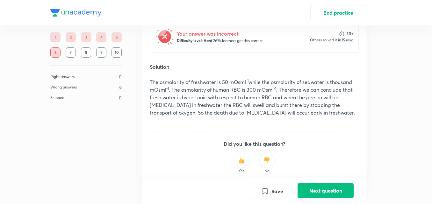
click at [313, 193] on button "Next question" at bounding box center [325, 190] width 56 height 15
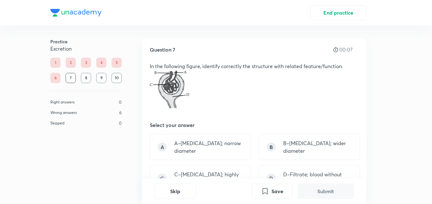
scroll to position [13, 0]
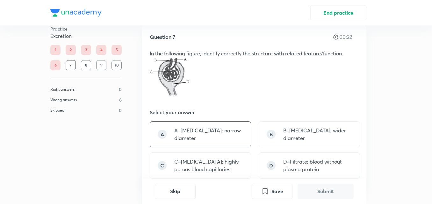
click at [219, 142] on div "A A–[MEDICAL_DATA]; narrow diameter" at bounding box center [200, 134] width 101 height 26
click at [336, 192] on button "Submit" at bounding box center [325, 190] width 56 height 15
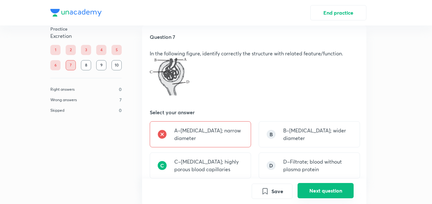
scroll to position [212, 0]
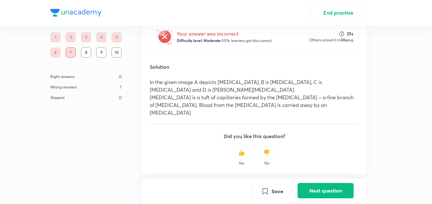
click at [336, 192] on button "Next question" at bounding box center [325, 190] width 56 height 15
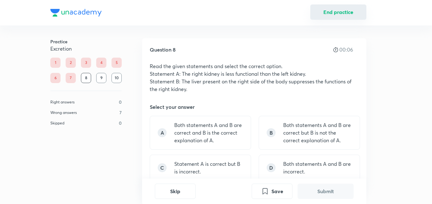
click at [350, 9] on button "End practice" at bounding box center [338, 11] width 56 height 15
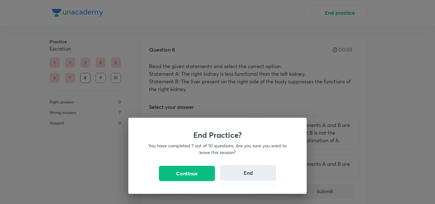
click at [246, 178] on button "End" at bounding box center [248, 172] width 56 height 15
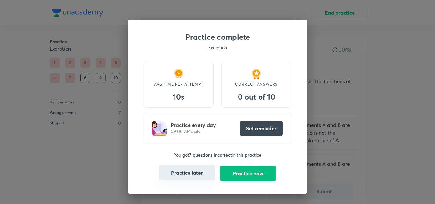
click at [199, 174] on button "Practice later" at bounding box center [187, 172] width 56 height 15
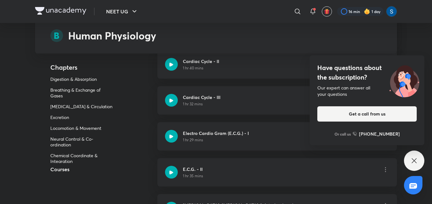
scroll to position [1464, 0]
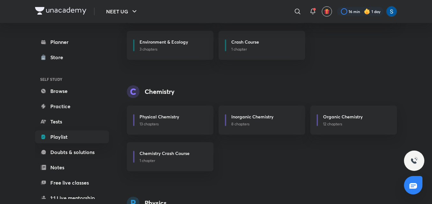
scroll to position [216, 0]
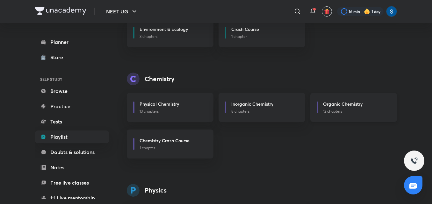
click at [340, 106] on h6 "Organic Chemistry" at bounding box center [342, 104] width 39 height 7
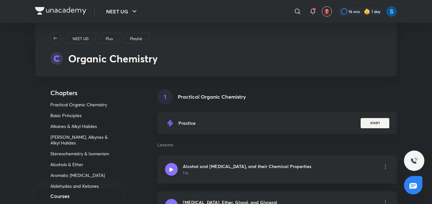
scroll to position [64, 0]
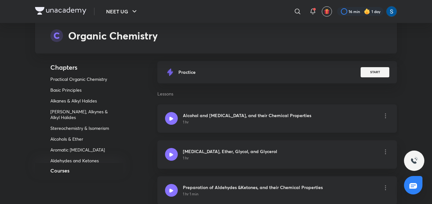
click at [183, 115] on h6 "Alcohol and [MEDICAL_DATA], and their Chemical Properties" at bounding box center [247, 115] width 128 height 7
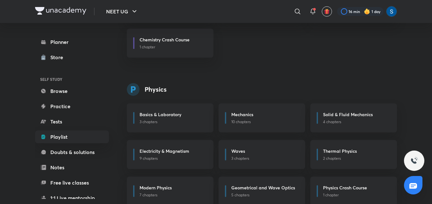
scroll to position [318, 0]
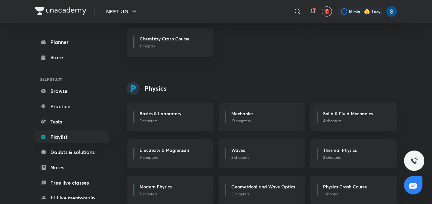
click at [232, 119] on p "10 chapters" at bounding box center [264, 121] width 66 height 6
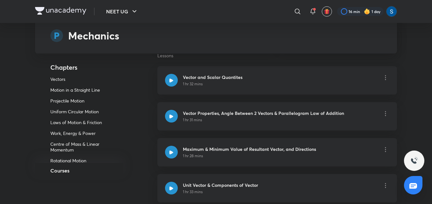
scroll to position [115, 0]
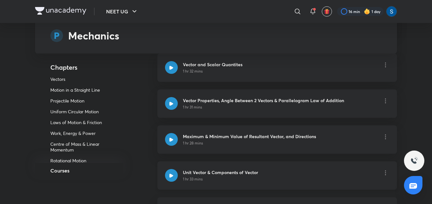
click at [194, 175] on h6 "Unit Vector & Components of Vector" at bounding box center [220, 172] width 75 height 7
